Goal: Information Seeking & Learning: Learn about a topic

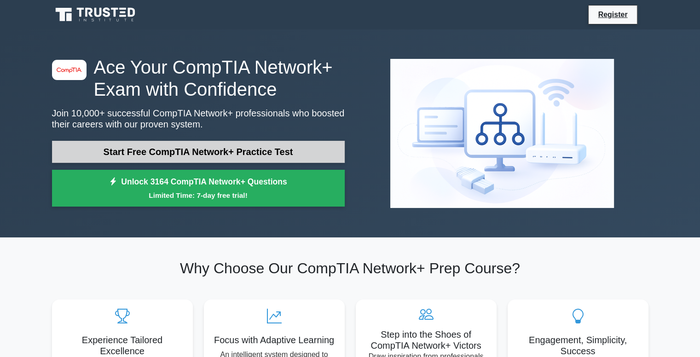
click at [313, 149] on link "Start Free CompTIA Network+ Practice Test" at bounding box center [198, 152] width 293 height 22
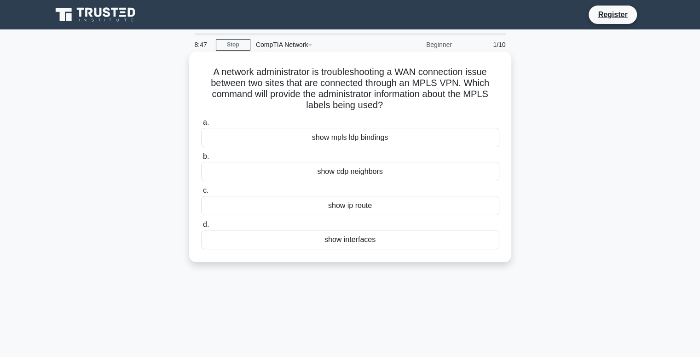
click at [377, 241] on div "show interfaces" at bounding box center [350, 239] width 298 height 19
click at [201, 228] on input "d. show interfaces" at bounding box center [201, 225] width 0 height 6
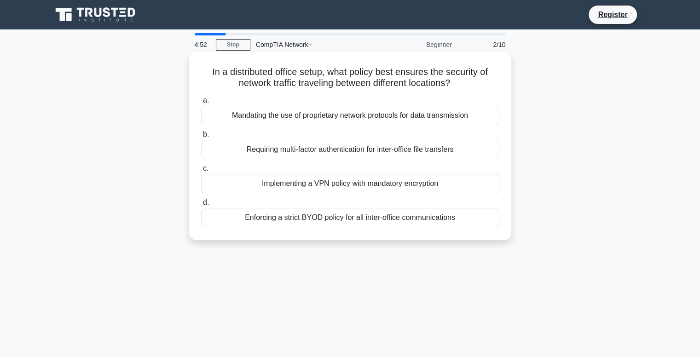
click at [369, 180] on div "Implementing a VPN policy with mandatory encryption" at bounding box center [350, 183] width 298 height 19
click at [201, 172] on input "c. Implementing a VPN policy with mandatory encryption" at bounding box center [201, 169] width 0 height 6
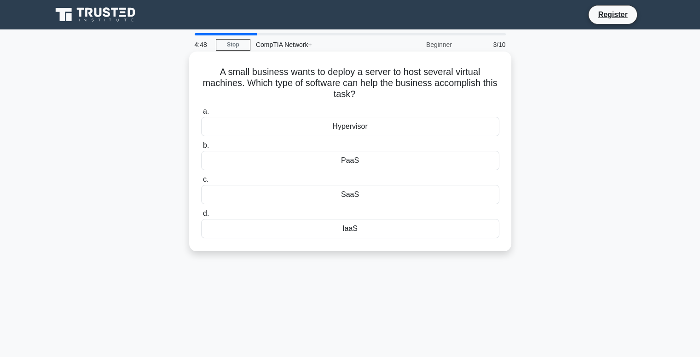
click at [347, 133] on div "Hypervisor" at bounding box center [350, 126] width 298 height 19
click at [201, 115] on input "a. Hypervisor" at bounding box center [201, 112] width 0 height 6
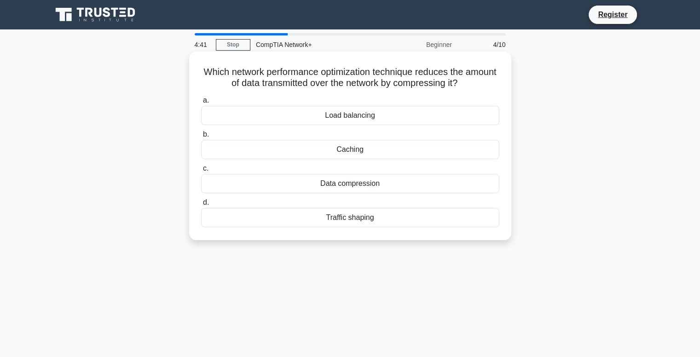
click at [320, 188] on div "Data compression" at bounding box center [350, 183] width 298 height 19
click at [201, 172] on input "c. Data compression" at bounding box center [201, 169] width 0 height 6
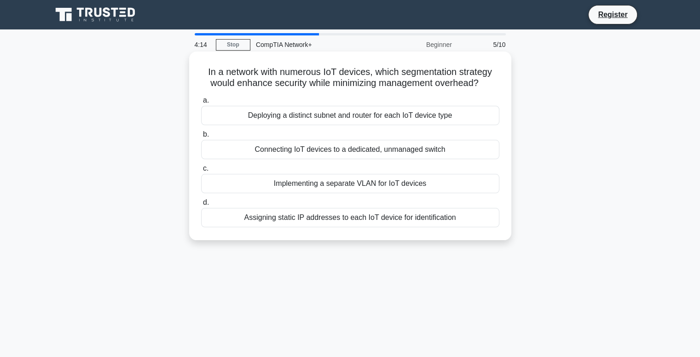
click at [376, 111] on div "Deploying a distinct subnet and router for each IoT device type" at bounding box center [350, 115] width 298 height 19
click at [201, 104] on input "a. Deploying a distinct subnet and router for each IoT device type" at bounding box center [201, 101] width 0 height 6
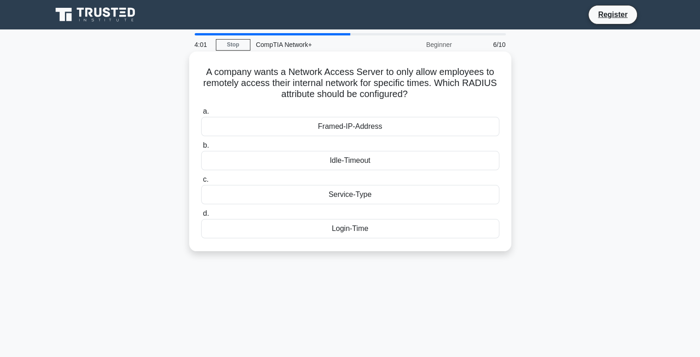
click at [343, 165] on div "Idle-Timeout" at bounding box center [350, 160] width 298 height 19
click at [201, 149] on input "b. Idle-Timeout" at bounding box center [201, 146] width 0 height 6
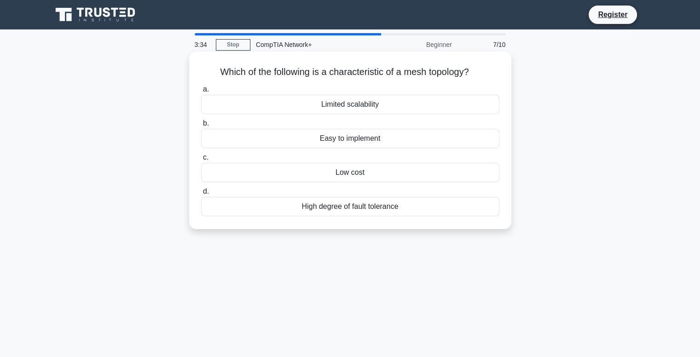
click at [386, 140] on div "Easy to implement" at bounding box center [350, 138] width 298 height 19
click at [201, 127] on input "b. Easy to implement" at bounding box center [201, 124] width 0 height 6
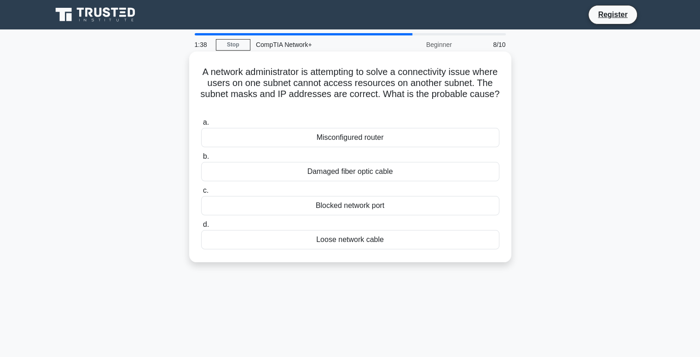
click at [407, 139] on div "Misconfigured router" at bounding box center [350, 137] width 298 height 19
click at [201, 126] on input "a. Misconfigured router" at bounding box center [201, 123] width 0 height 6
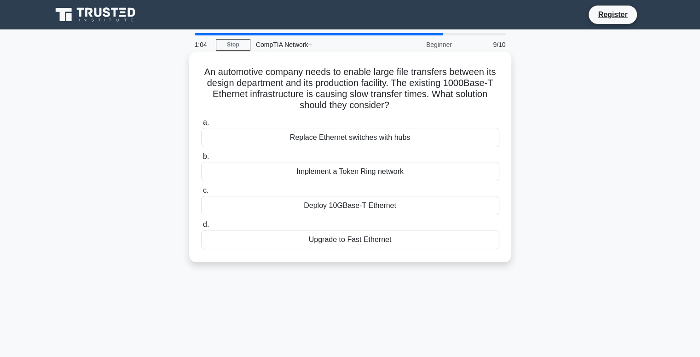
click at [396, 235] on div "Upgrade to Fast Ethernet" at bounding box center [350, 239] width 298 height 19
click at [201, 228] on input "d. Upgrade to Fast Ethernet" at bounding box center [201, 225] width 0 height 6
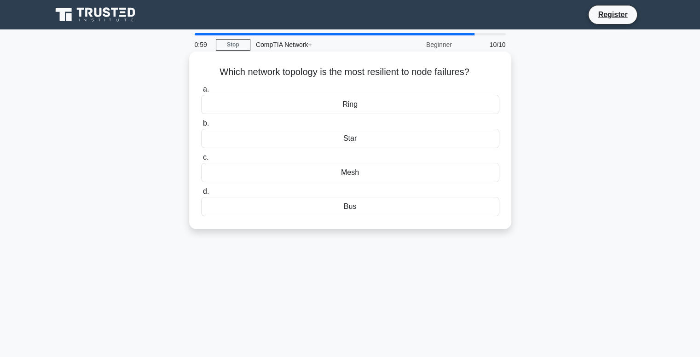
click at [384, 168] on div "Mesh" at bounding box center [350, 172] width 298 height 19
click at [201, 161] on input "c. Mesh" at bounding box center [201, 158] width 0 height 6
